Goal: Task Accomplishment & Management: Manage account settings

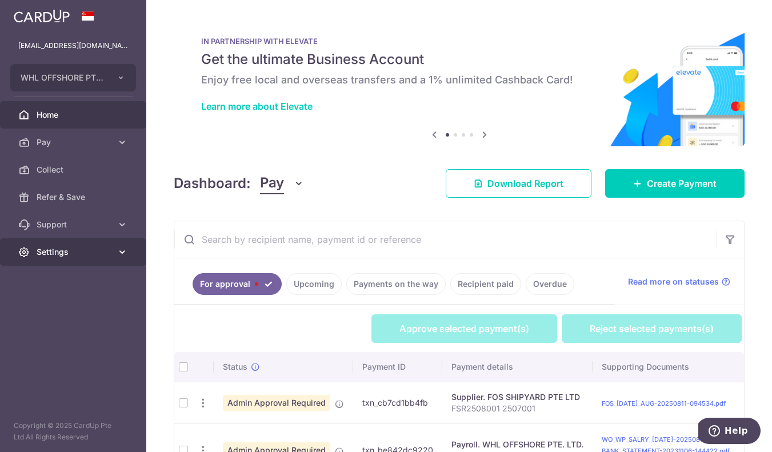
click at [119, 258] on link "Settings" at bounding box center [73, 251] width 146 height 27
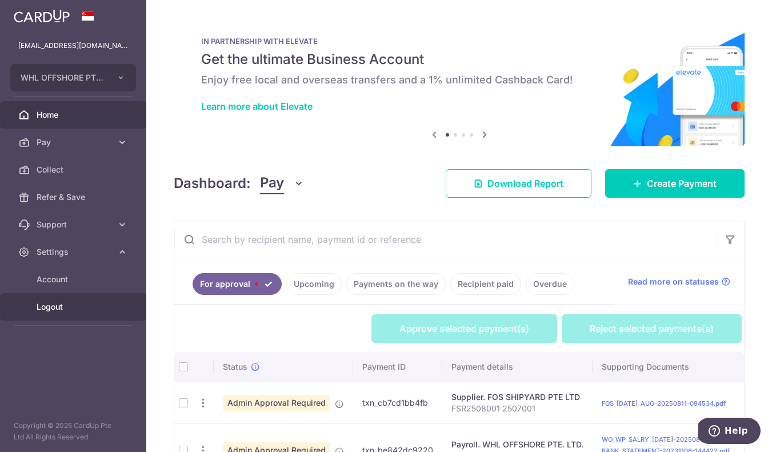
click at [94, 309] on span "Logout" at bounding box center [74, 306] width 75 height 11
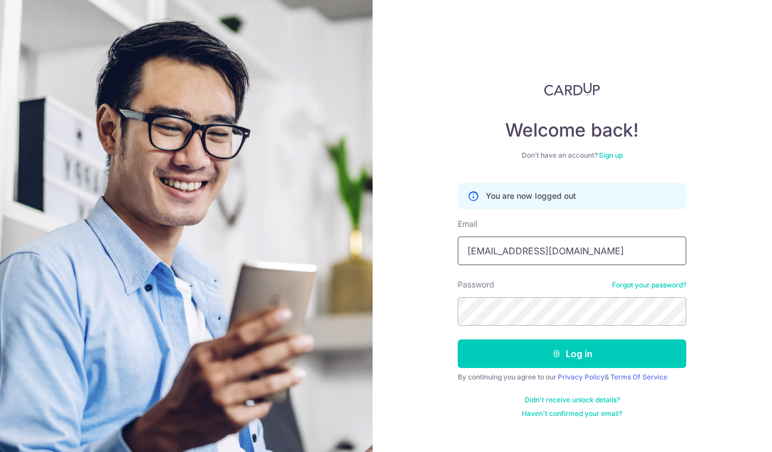
click at [629, 240] on input "[EMAIL_ADDRESS][DOMAIN_NAME]" at bounding box center [572, 251] width 229 height 29
click at [612, 248] on input "whlme.accounts@whl.com.sg" at bounding box center [572, 251] width 229 height 29
type input "whlme.rs@whl.com.sg"
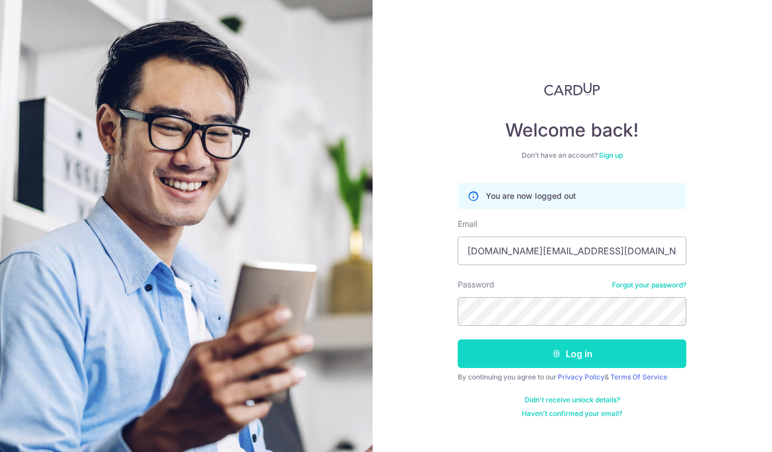
click at [604, 342] on button "Log in" at bounding box center [572, 354] width 229 height 29
